Goal: Information Seeking & Learning: Check status

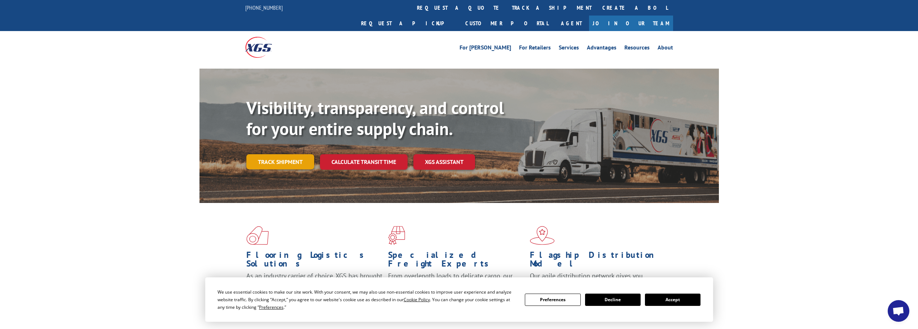
click at [296, 154] on link "Track shipment" at bounding box center [280, 161] width 68 height 15
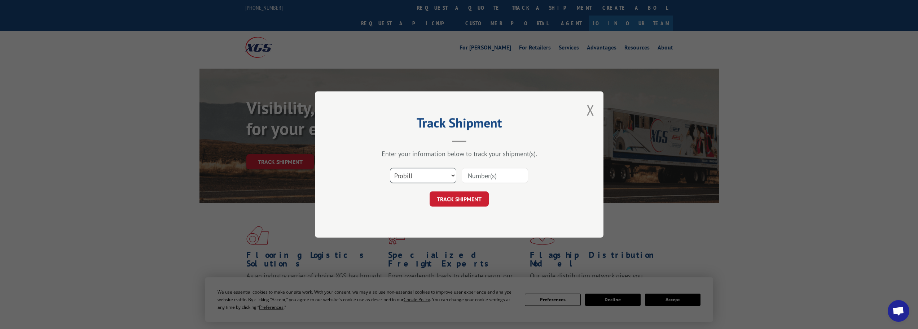
click at [441, 178] on select "Select category... Probill BOL PO" at bounding box center [423, 175] width 66 height 15
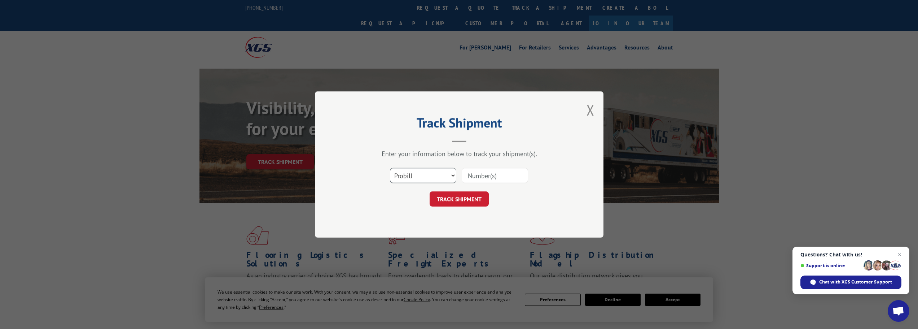
select select "bol"
click at [390, 168] on select "Select category... Probill BOL PO" at bounding box center [423, 175] width 66 height 15
click at [480, 174] on input at bounding box center [495, 175] width 66 height 15
paste input "3396949"
type input "3396949"
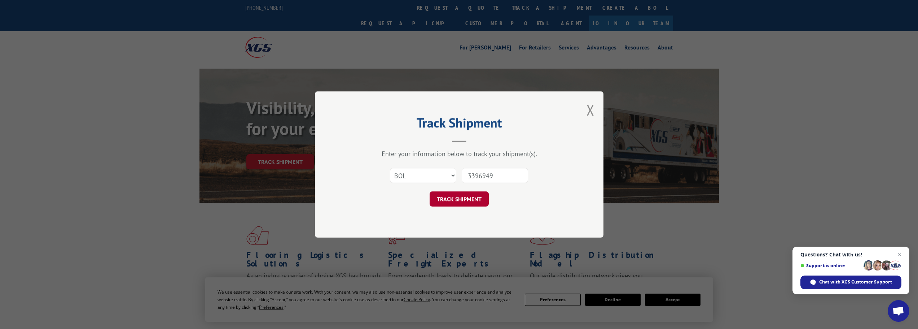
click at [472, 200] on button "TRACK SHIPMENT" at bounding box center [459, 198] width 59 height 15
click at [429, 175] on select "Select category... Probill BOL PO" at bounding box center [423, 175] width 66 height 15
click at [390, 168] on select "Select category... Probill BOL PO" at bounding box center [423, 175] width 66 height 15
click at [462, 200] on button "TRACK SHIPMENT" at bounding box center [459, 198] width 59 height 15
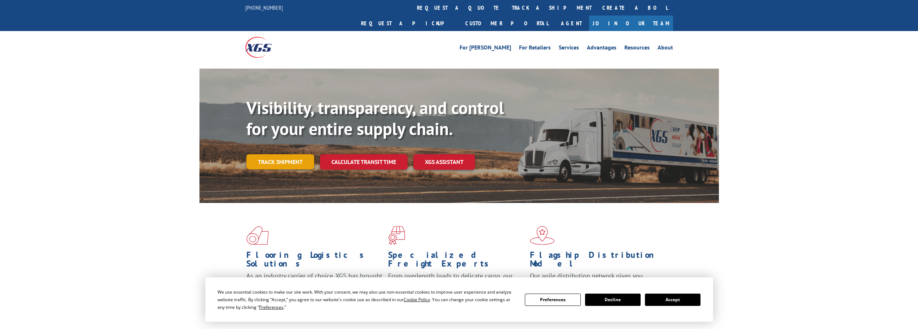
click at [293, 154] on link "Track shipment" at bounding box center [280, 161] width 68 height 15
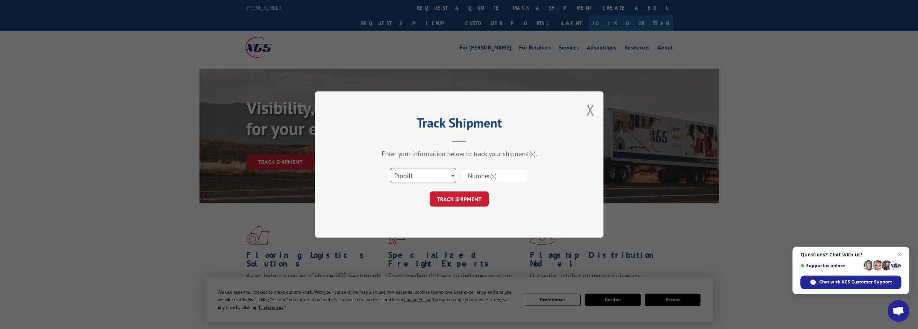
click at [442, 179] on select "Select category... Probill BOL PO" at bounding box center [423, 175] width 66 height 15
select select "bol"
click at [390, 168] on select "Select category... Probill BOL PO" at bounding box center [423, 175] width 66 height 15
click at [484, 175] on input at bounding box center [495, 175] width 66 height 15
paste input "3396949"
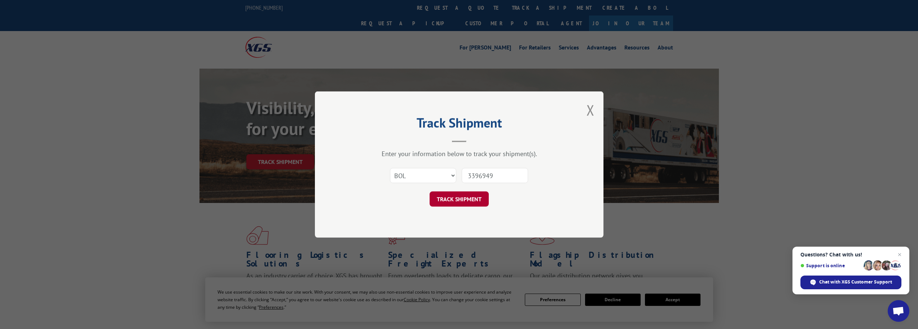
type input "3396949"
click at [464, 203] on button "TRACK SHIPMENT" at bounding box center [459, 198] width 59 height 15
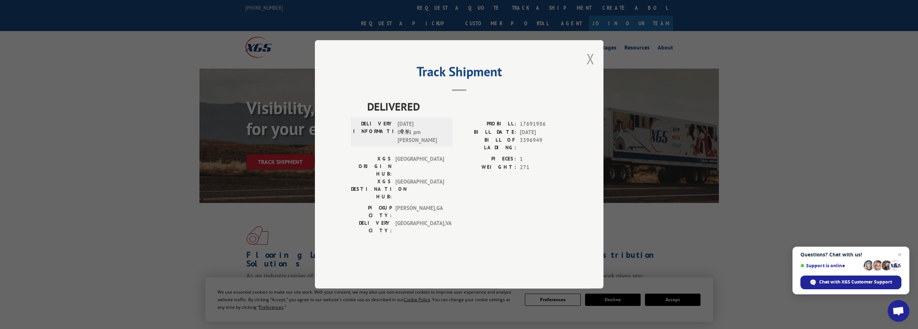
click at [592, 68] on button "Close modal" at bounding box center [590, 58] width 8 height 19
